Goal: Information Seeking & Learning: Understand process/instructions

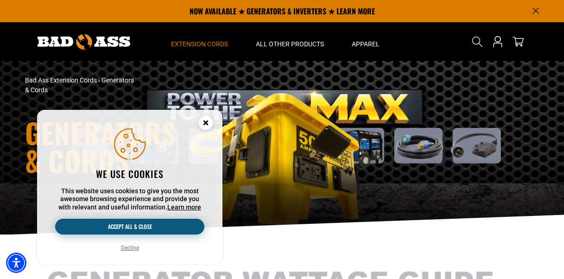
click at [135, 228] on button "Accept all & close" at bounding box center [129, 227] width 149 height 16
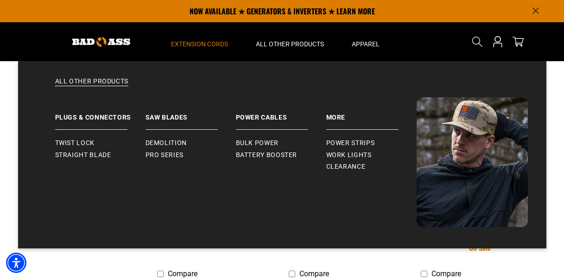
scroll to position [1281, 0]
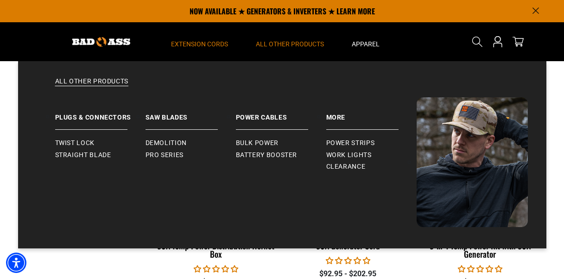
click at [288, 42] on span "All Other Products" at bounding box center [290, 44] width 68 height 8
click at [246, 143] on span "Bulk Power" at bounding box center [257, 143] width 43 height 8
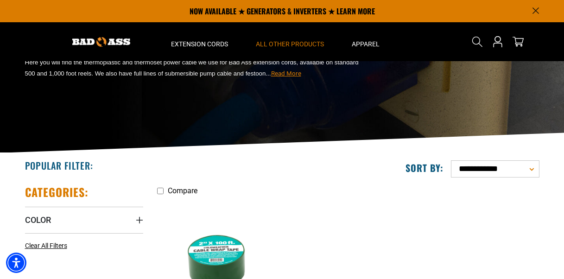
scroll to position [54, 0]
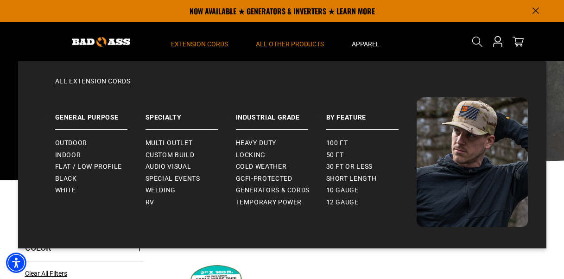
click at [215, 41] on span "Extension Cords" at bounding box center [199, 44] width 57 height 8
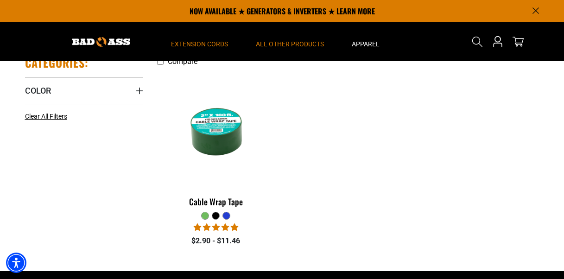
scroll to position [116, 0]
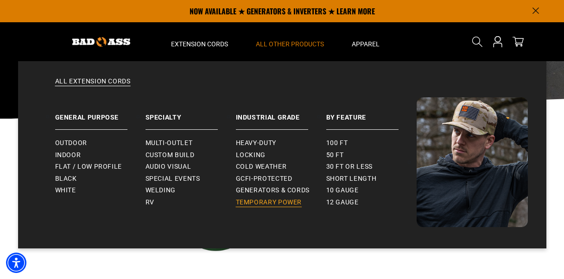
click at [268, 203] on span "Temporary Power" at bounding box center [269, 202] width 66 height 8
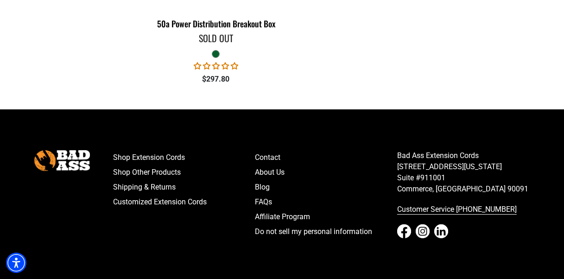
scroll to position [618, 0]
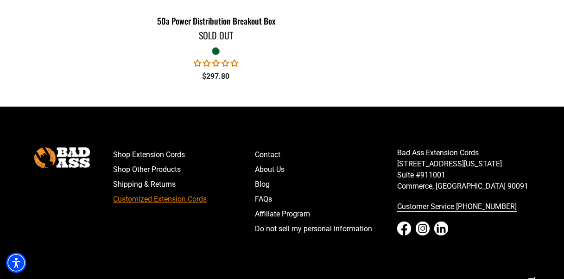
click at [184, 207] on link "Customized Extension Cords" at bounding box center [184, 199] width 142 height 15
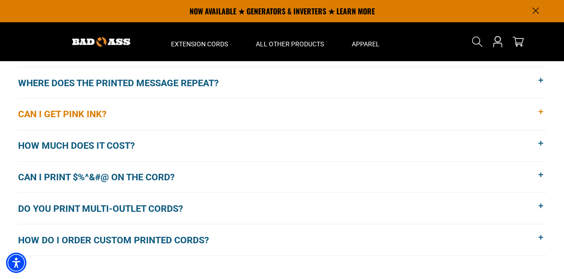
scroll to position [680, 0]
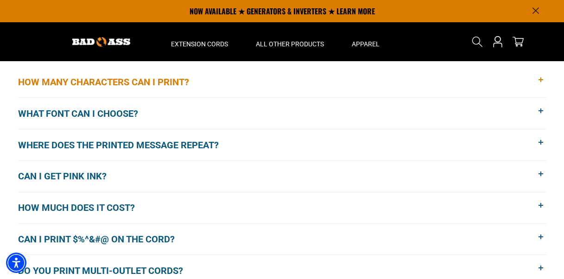
click at [114, 81] on span "How many characters can I print?" at bounding box center [110, 82] width 185 height 14
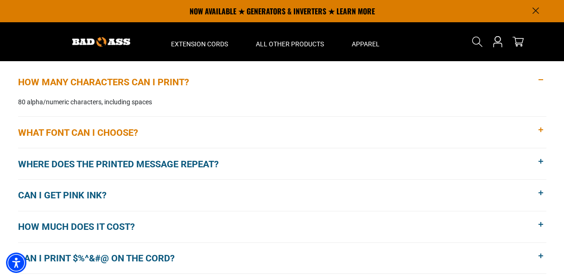
click at [69, 130] on span "What font can I choose?" at bounding box center [85, 133] width 134 height 14
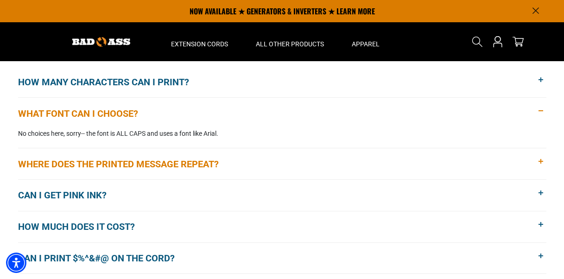
click at [52, 164] on span "Where does the printed message repeat?" at bounding box center [125, 164] width 215 height 14
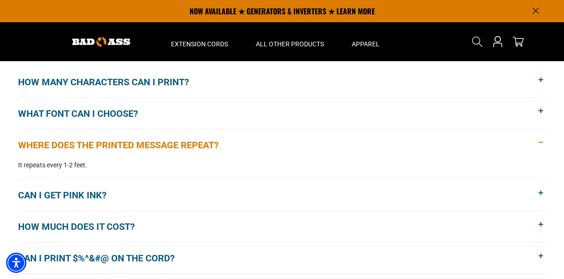
click at [72, 145] on span "Where does the printed message repeat?" at bounding box center [125, 145] width 215 height 14
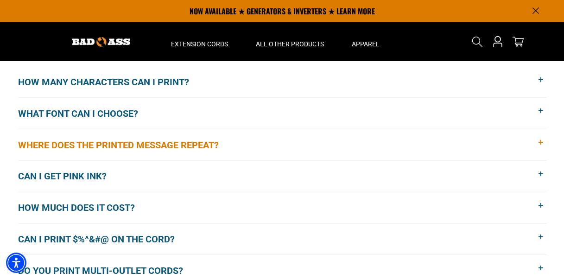
click at [70, 145] on span "Where does the printed message repeat?" at bounding box center [125, 145] width 215 height 14
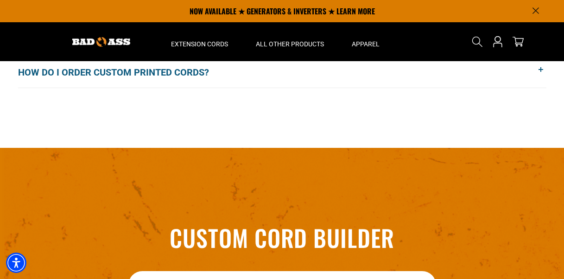
scroll to position [928, 0]
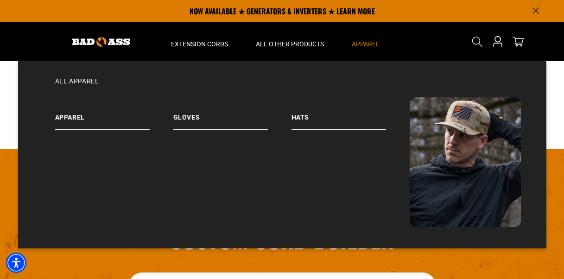
click at [357, 42] on span "Apparel" at bounding box center [366, 44] width 28 height 8
click at [75, 122] on link "Apparel" at bounding box center [114, 113] width 118 height 32
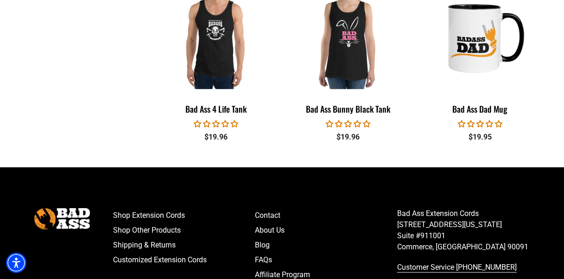
scroll to position [1175, 0]
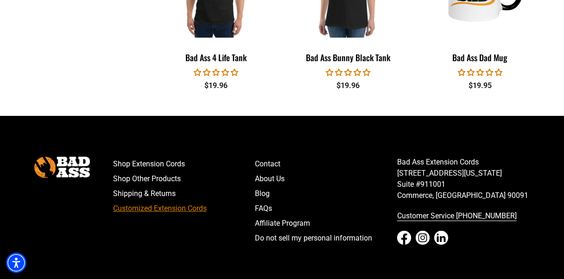
click at [168, 210] on link "Customized Extension Cords" at bounding box center [184, 208] width 142 height 15
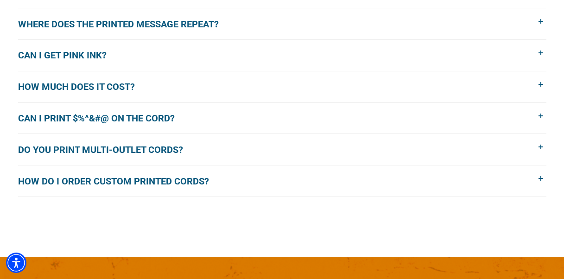
scroll to position [804, 0]
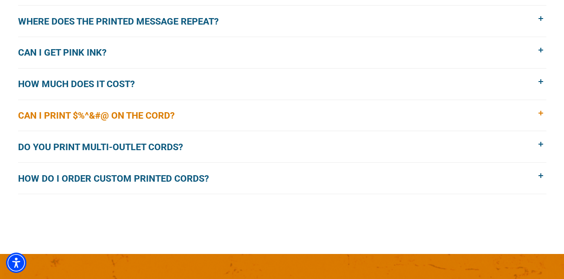
click at [83, 118] on span "Can I print $%^&#@ on the cord?" at bounding box center [103, 116] width 171 height 14
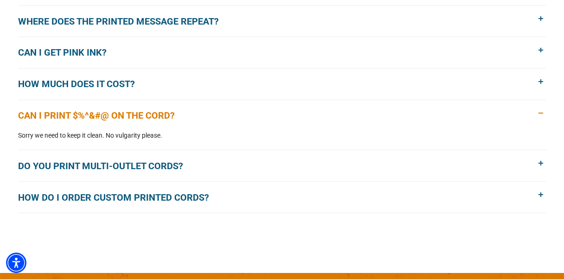
scroll to position [865, 0]
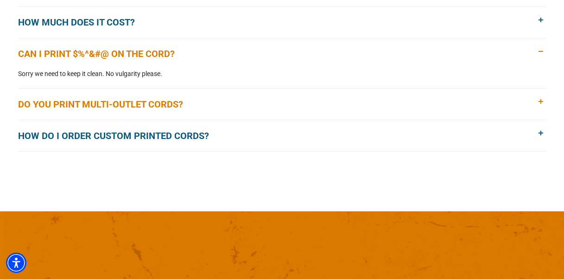
click at [103, 106] on span "Do you print multi-outlet cords?" at bounding box center [107, 104] width 179 height 14
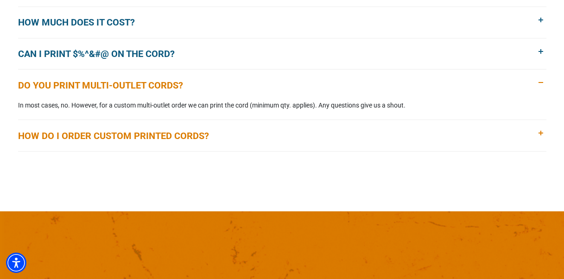
click at [117, 133] on span "How do I order custom printed cords?" at bounding box center [120, 136] width 205 height 14
